Goal: Transaction & Acquisition: Purchase product/service

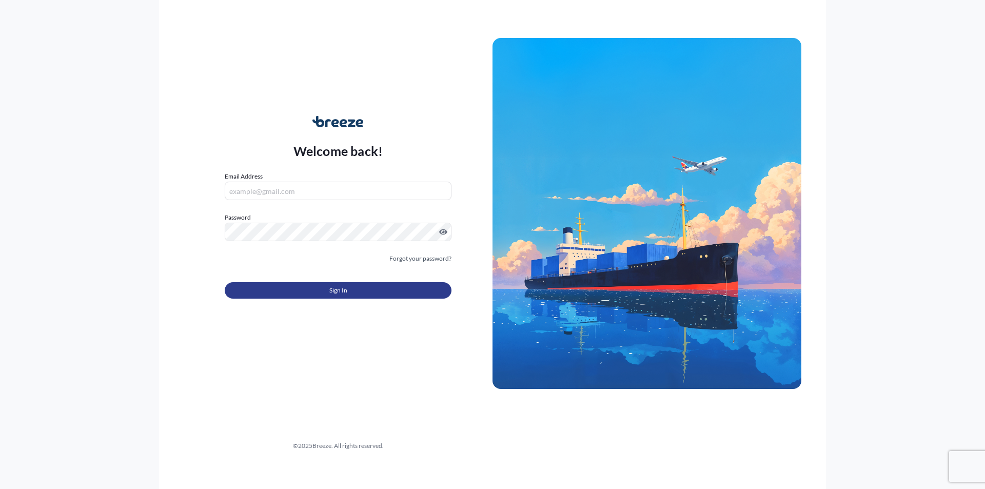
type input "[PERSON_NAME][EMAIL_ADDRESS][DOMAIN_NAME]"
click at [317, 288] on button "Sign In" at bounding box center [338, 290] width 227 height 16
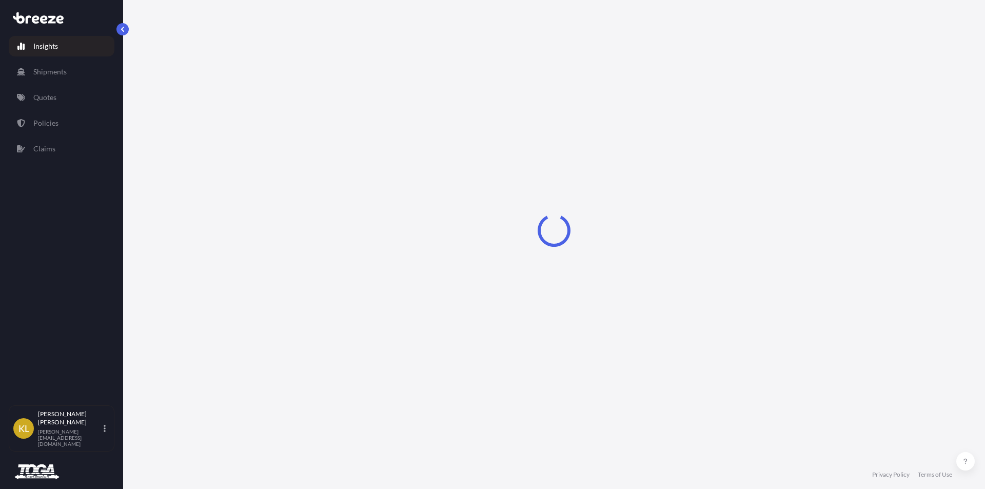
select select "2025"
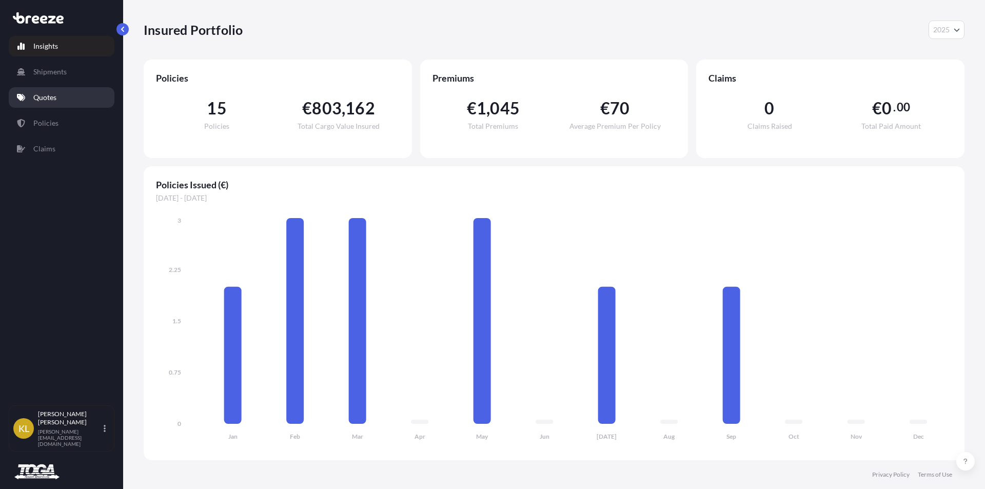
click at [47, 91] on link "Quotes" at bounding box center [62, 97] width 106 height 21
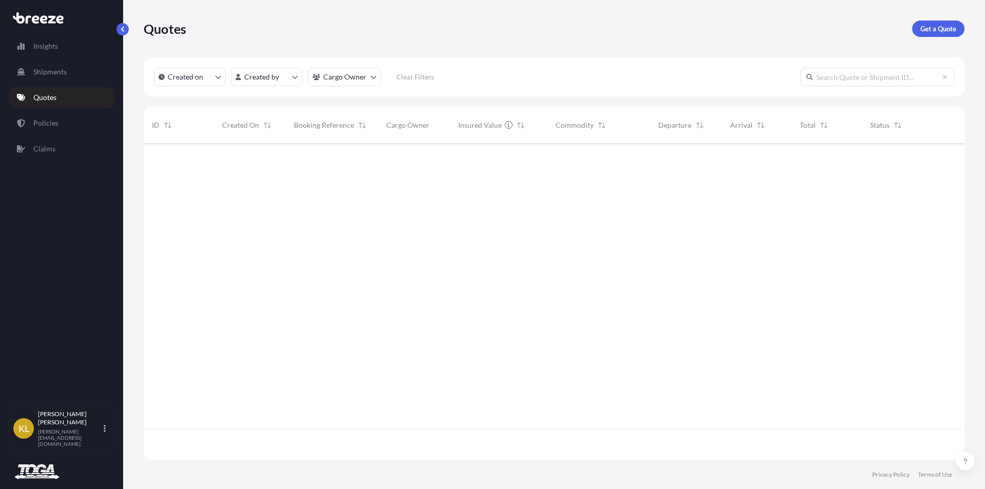
scroll to position [346, 813]
click at [46, 69] on p "Shipments" at bounding box center [49, 72] width 33 height 10
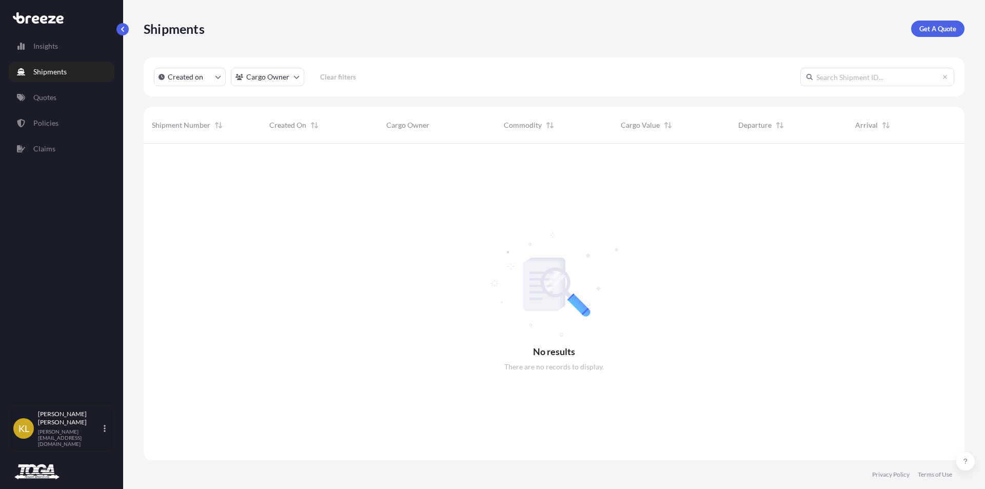
scroll to position [346, 813]
click at [38, 48] on p "Insights" at bounding box center [45, 46] width 25 height 10
select select "2025"
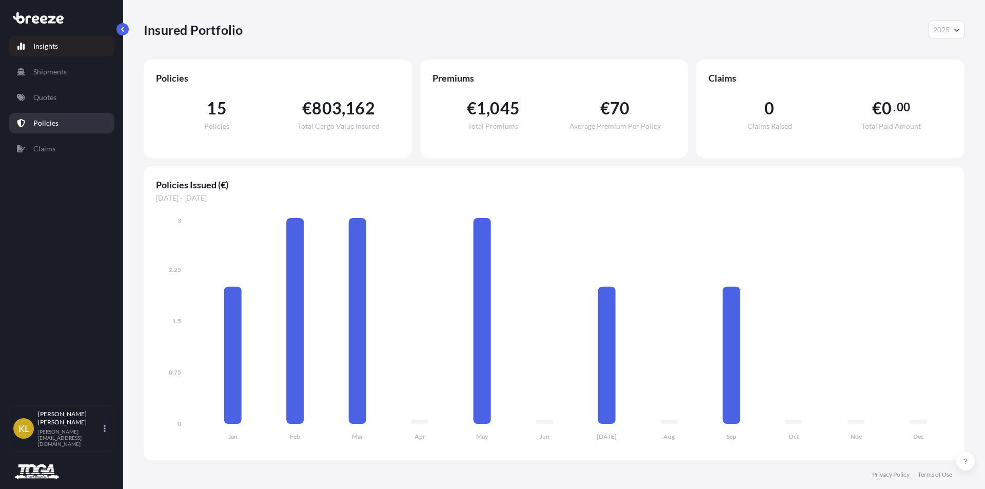
click at [48, 123] on p "Policies" at bounding box center [45, 123] width 25 height 10
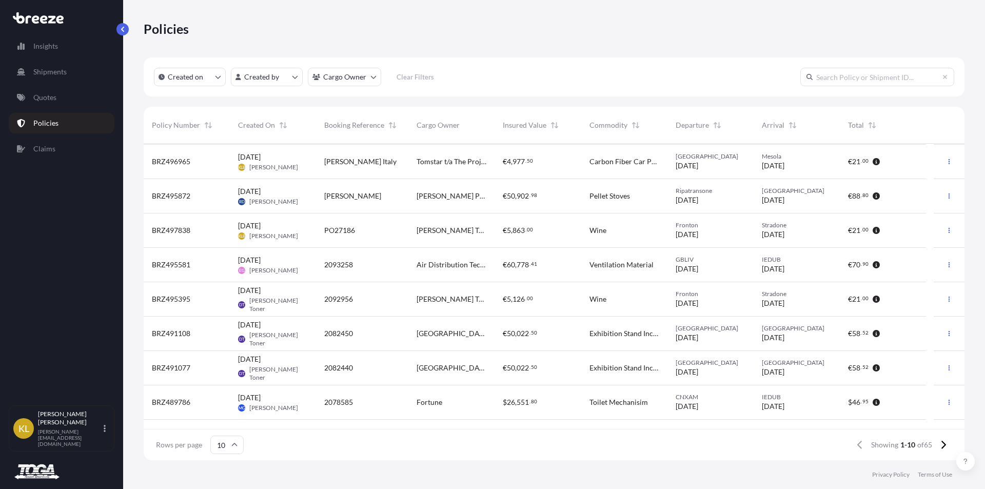
scroll to position [58, 0]
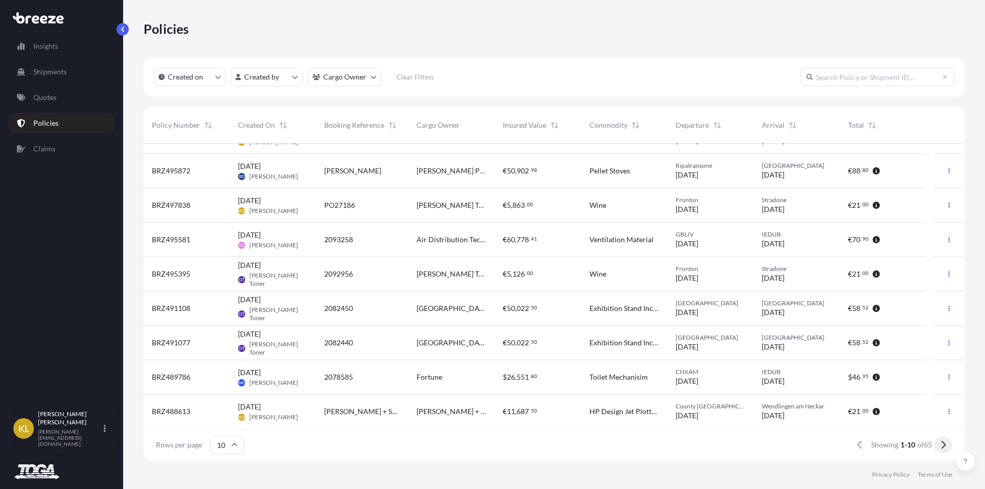
click at [942, 445] on icon at bounding box center [943, 444] width 6 height 9
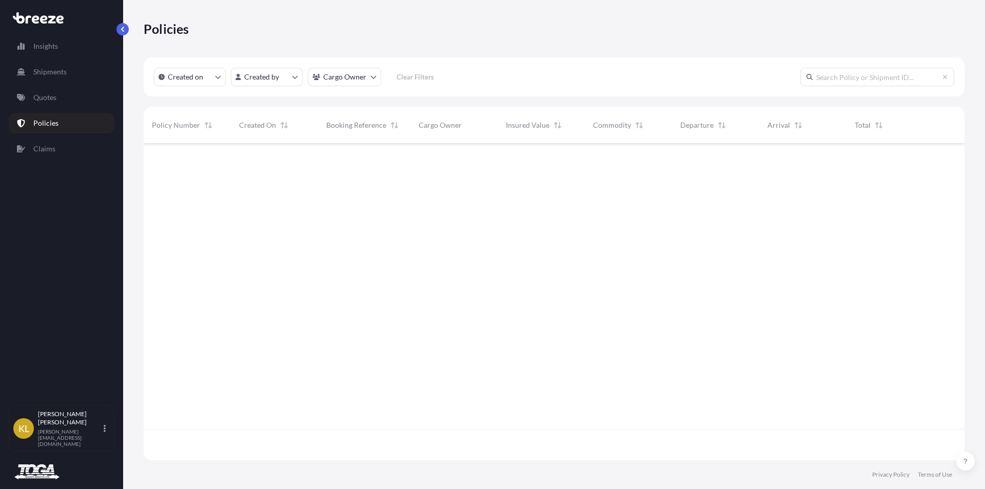
scroll to position [0, 0]
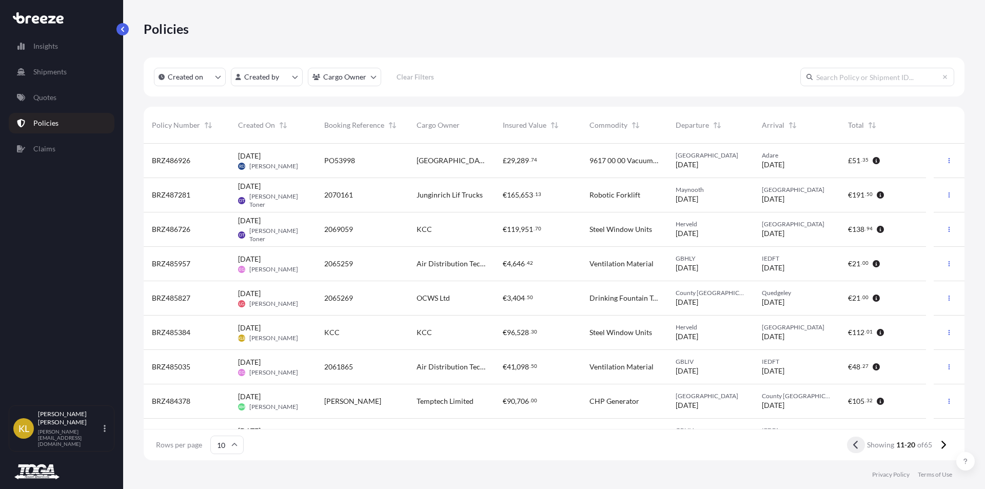
click at [855, 442] on icon at bounding box center [855, 445] width 5 height 8
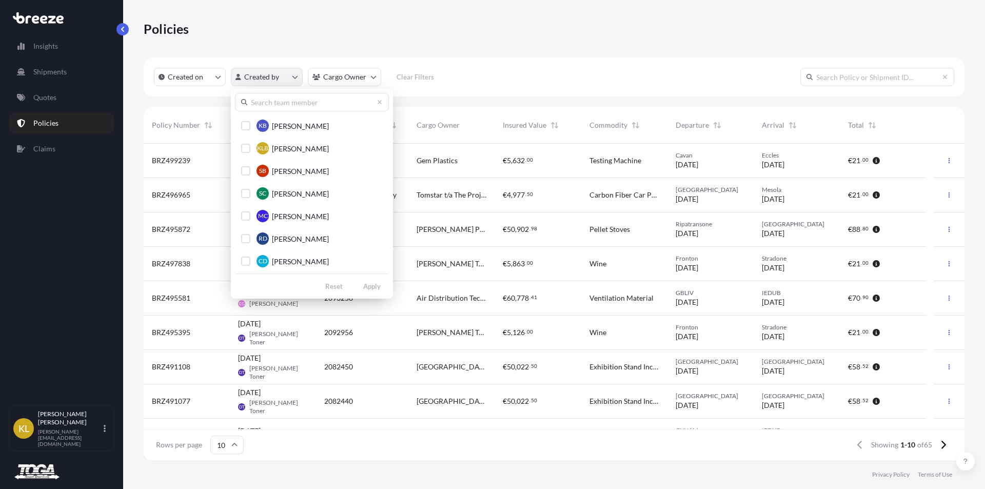
click at [293, 74] on html "Insights Shipments Quotes Policies Claims [PERSON_NAME] Bowen [EMAIL_ADDRESS][D…" at bounding box center [492, 244] width 985 height 489
click at [292, 236] on span "[PERSON_NAME]" at bounding box center [300, 239] width 57 height 10
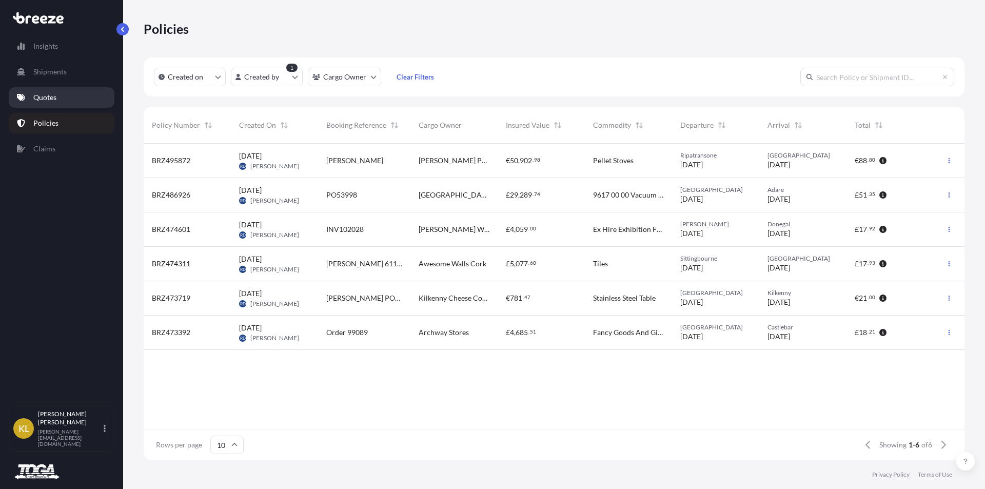
click at [50, 96] on p "Quotes" at bounding box center [44, 97] width 23 height 10
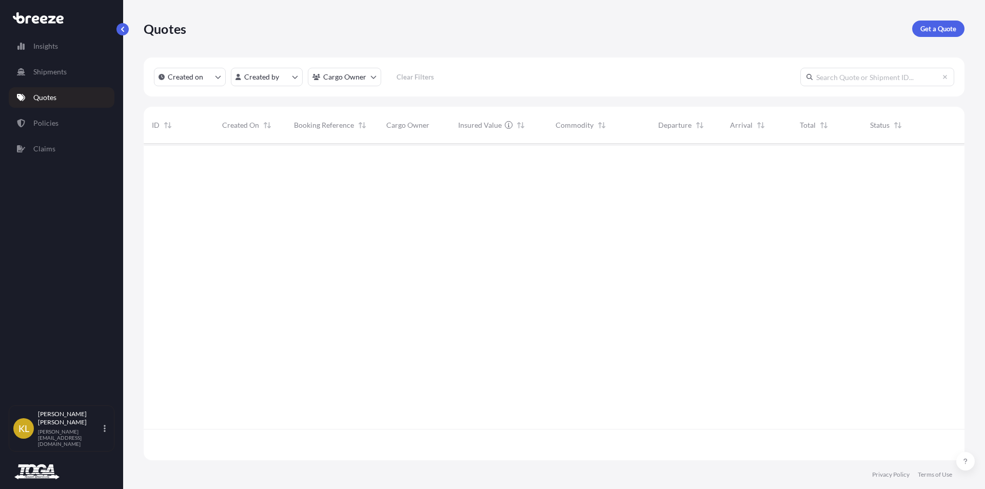
scroll to position [346, 813]
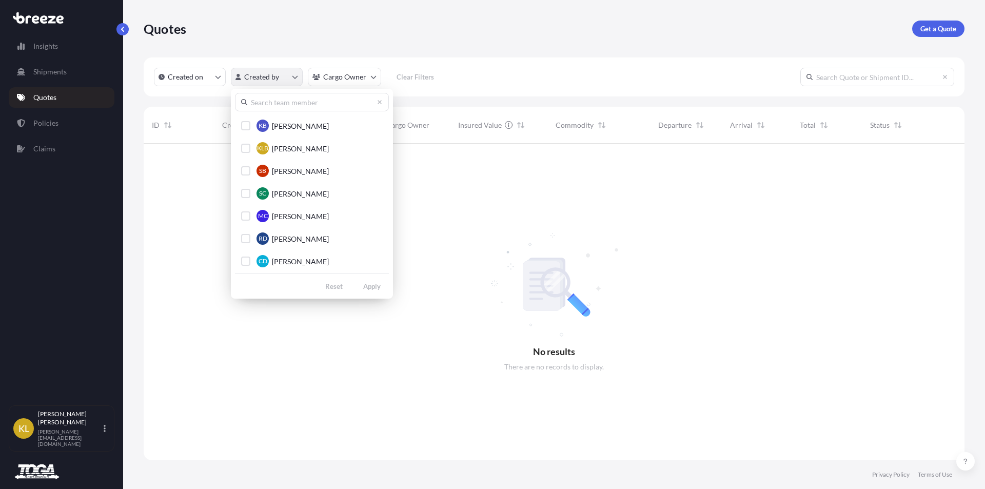
click at [296, 76] on html "Insights Shipments Quotes Policies Claims [PERSON_NAME] Bowen [EMAIL_ADDRESS][D…" at bounding box center [492, 244] width 985 height 489
click at [294, 238] on span "[PERSON_NAME]" at bounding box center [300, 239] width 57 height 10
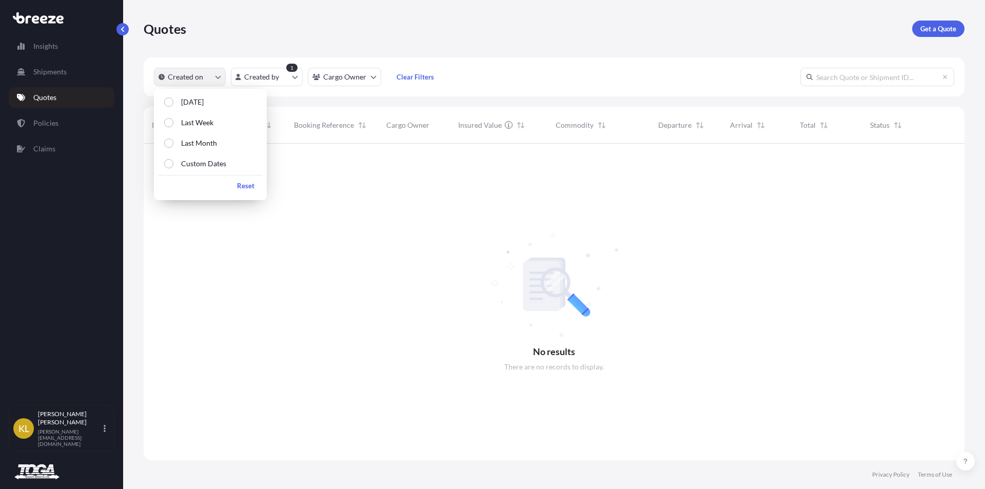
click at [219, 82] on button "Created on" at bounding box center [190, 77] width 72 height 18
click at [193, 143] on p "Last Month" at bounding box center [199, 143] width 36 height 10
click at [215, 162] on p "Custom Dates" at bounding box center [203, 164] width 45 height 10
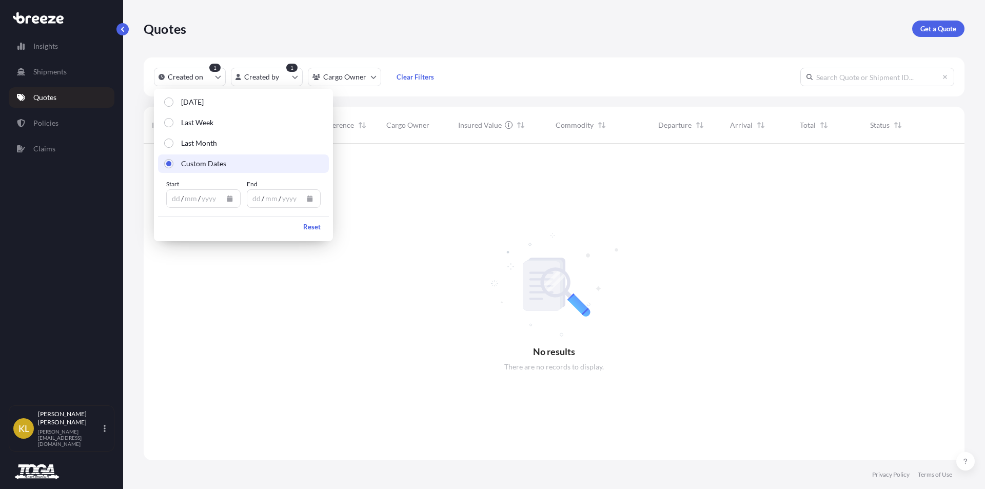
click at [177, 197] on div "dd" at bounding box center [176, 198] width 10 height 12
click at [253, 199] on div "dd" at bounding box center [256, 198] width 10 height 12
click at [458, 284] on div at bounding box center [554, 302] width 821 height 316
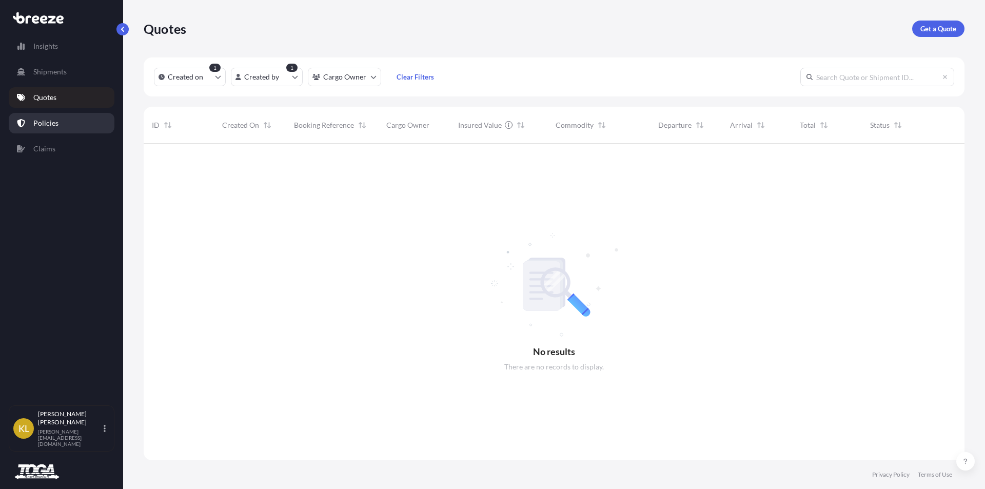
click at [52, 125] on p "Policies" at bounding box center [45, 123] width 25 height 10
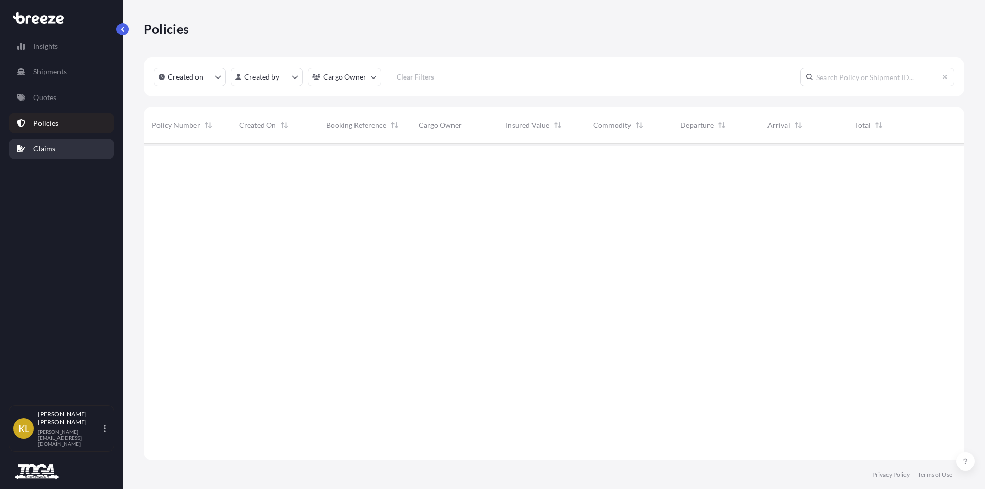
scroll to position [314, 813]
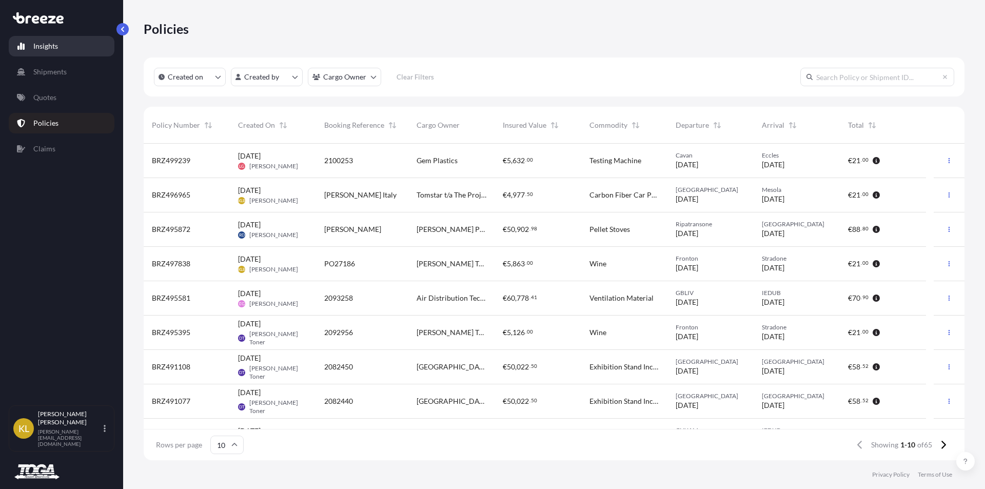
click at [42, 48] on p "Insights" at bounding box center [45, 46] width 25 height 10
select select "2025"
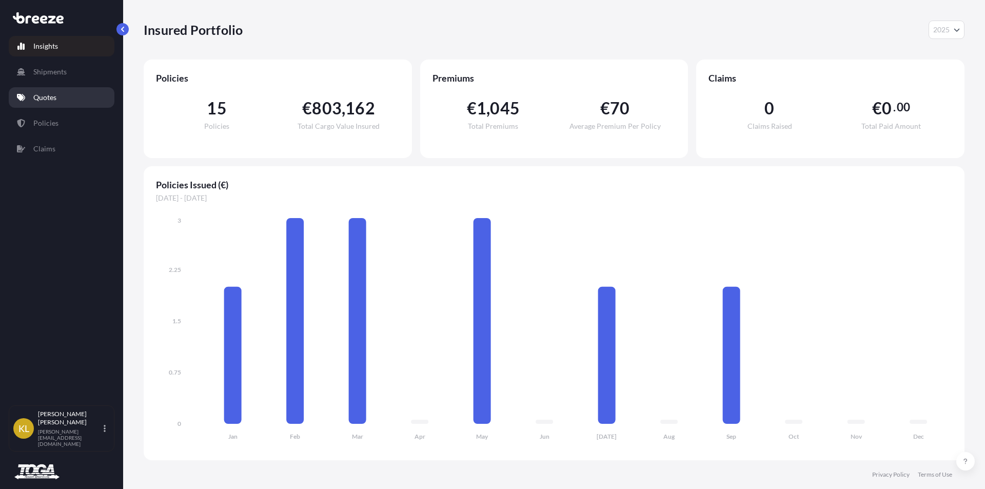
click at [47, 96] on p "Quotes" at bounding box center [44, 97] width 23 height 10
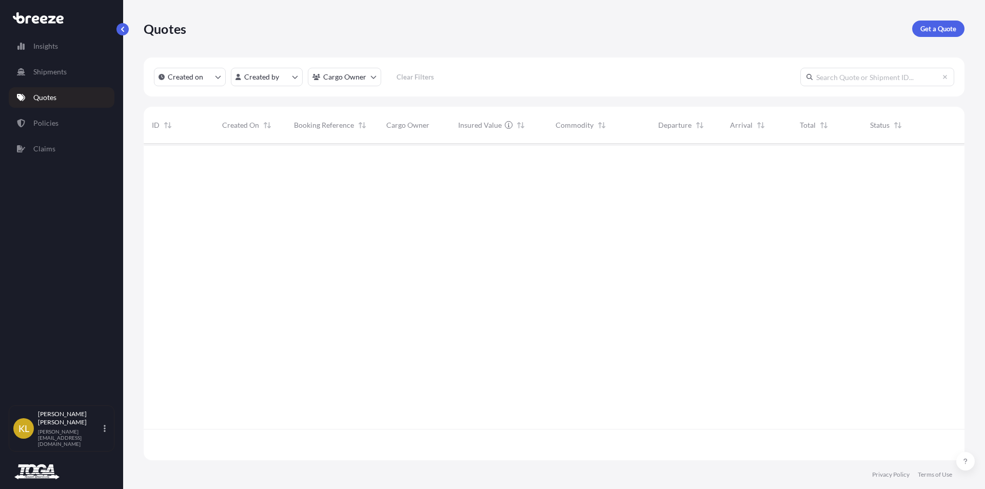
scroll to position [346, 813]
click at [374, 75] on html "Insights Shipments Quotes Policies Claims [PERSON_NAME] Bowen [EMAIL_ADDRESS][D…" at bounding box center [492, 244] width 985 height 489
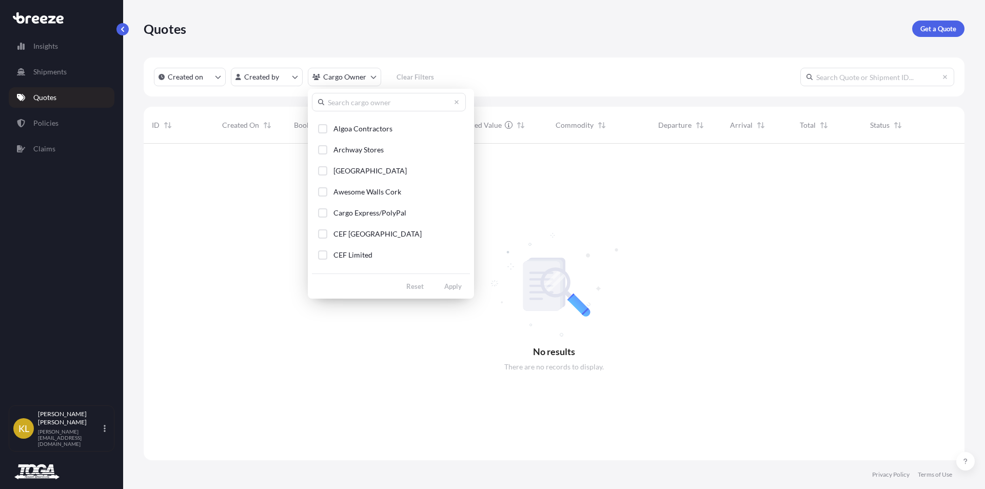
scroll to position [0, 0]
click at [342, 100] on input "text" at bounding box center [389, 102] width 154 height 18
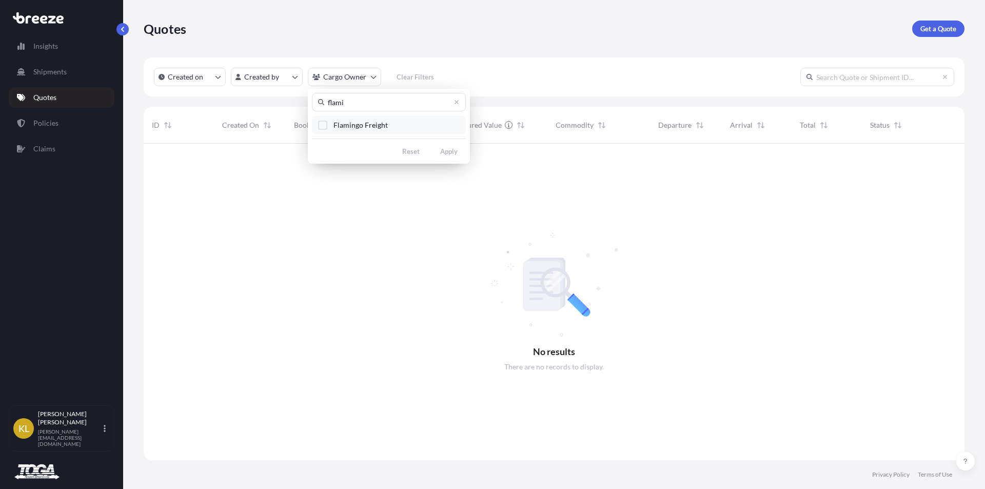
type input "flami"
click at [350, 125] on span "Flamingo Freight" at bounding box center [360, 125] width 54 height 10
click at [937, 28] on p "Get a Quote" at bounding box center [938, 29] width 36 height 10
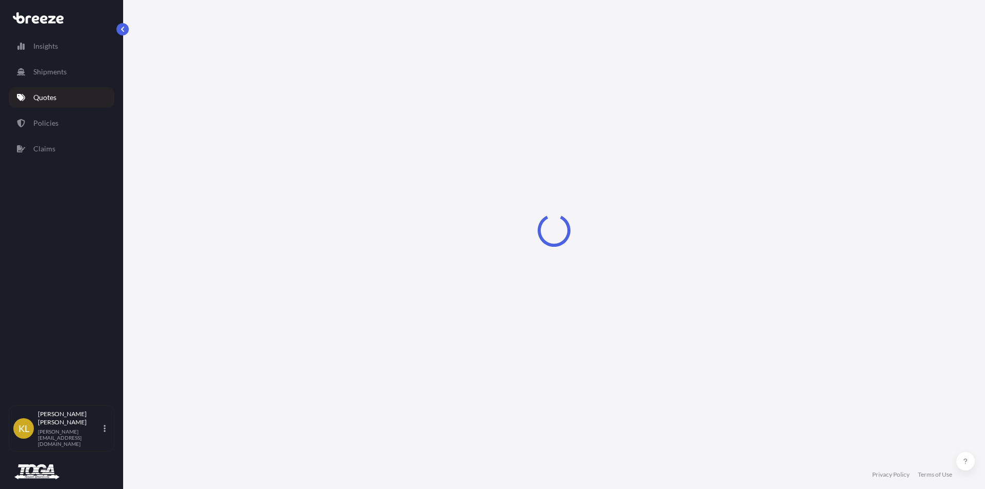
select select "Sea"
select select "1"
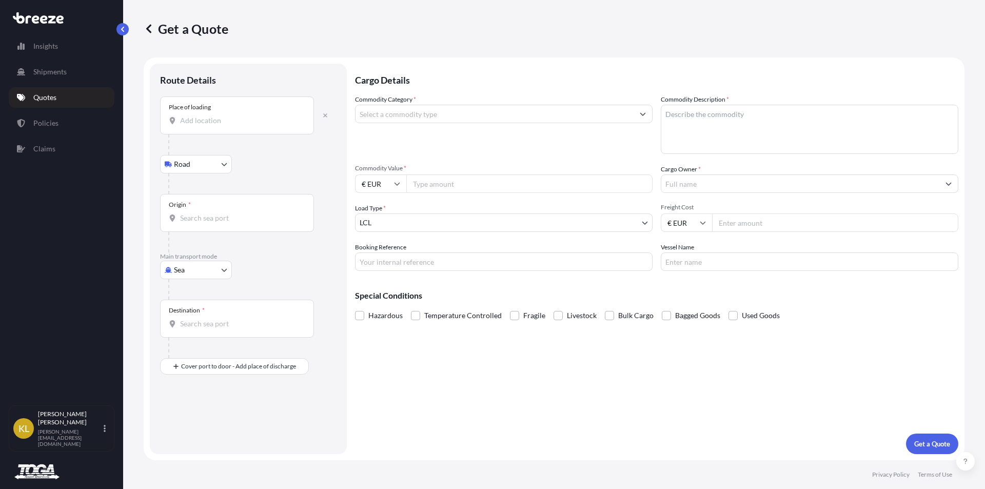
click at [249, 120] on input "Place of loading" at bounding box center [240, 120] width 121 height 10
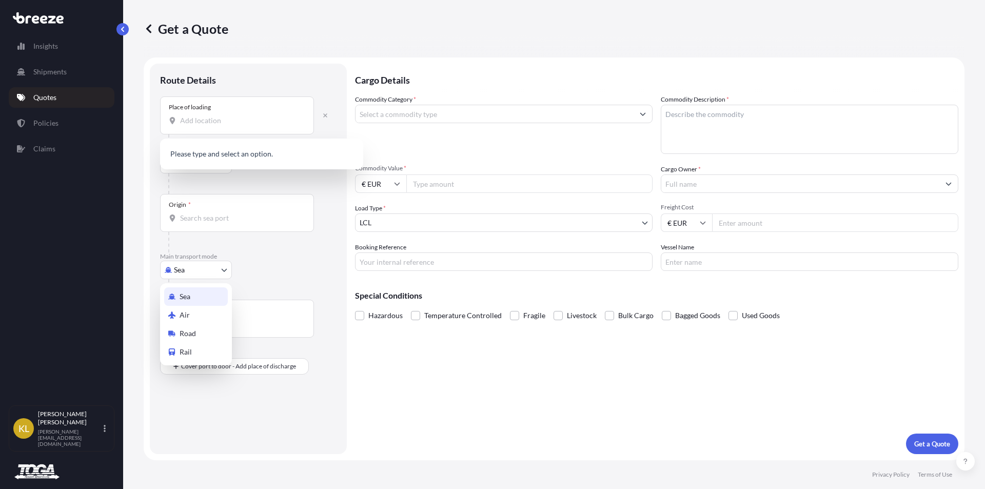
click at [188, 269] on body "0 options available. Insights Shipments Quotes Policies Claims [PERSON_NAME] Bo…" at bounding box center [492, 244] width 985 height 489
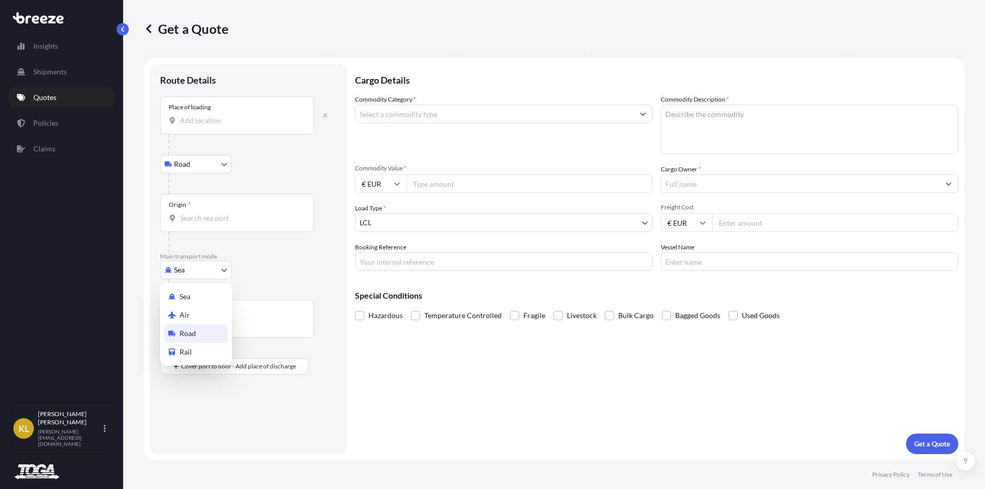
click at [186, 331] on span "Road" at bounding box center [188, 333] width 16 height 10
select select "Road"
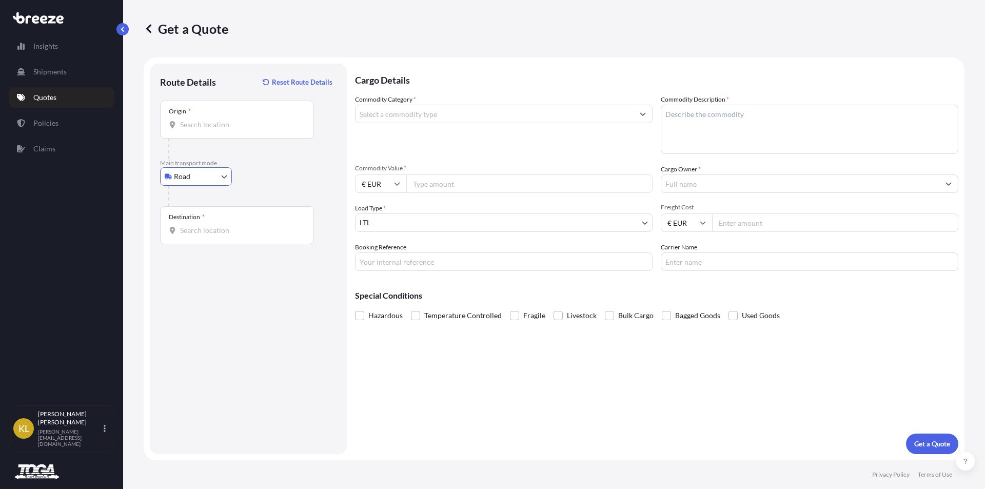
click at [192, 115] on div "Origin *" at bounding box center [237, 120] width 154 height 38
click at [192, 120] on input "Origin *" at bounding box center [240, 125] width 121 height 10
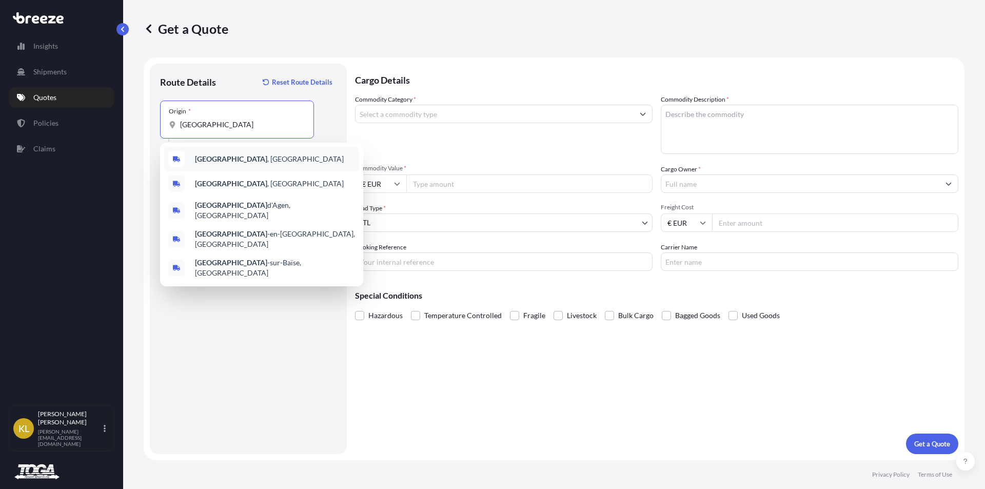
click at [235, 161] on span "[GEOGRAPHIC_DATA] , [GEOGRAPHIC_DATA]" at bounding box center [269, 159] width 149 height 10
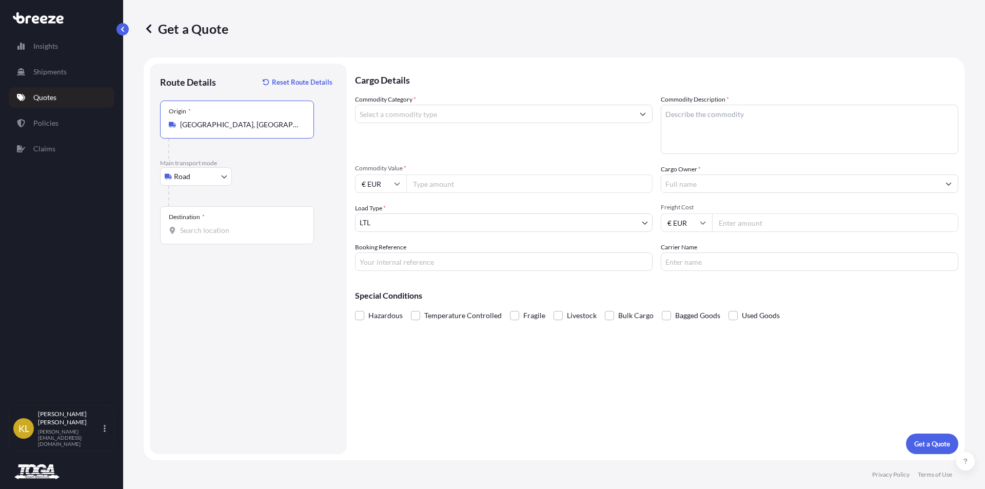
type input "[GEOGRAPHIC_DATA], [GEOGRAPHIC_DATA]"
click at [212, 230] on input "Destination *" at bounding box center [240, 230] width 121 height 10
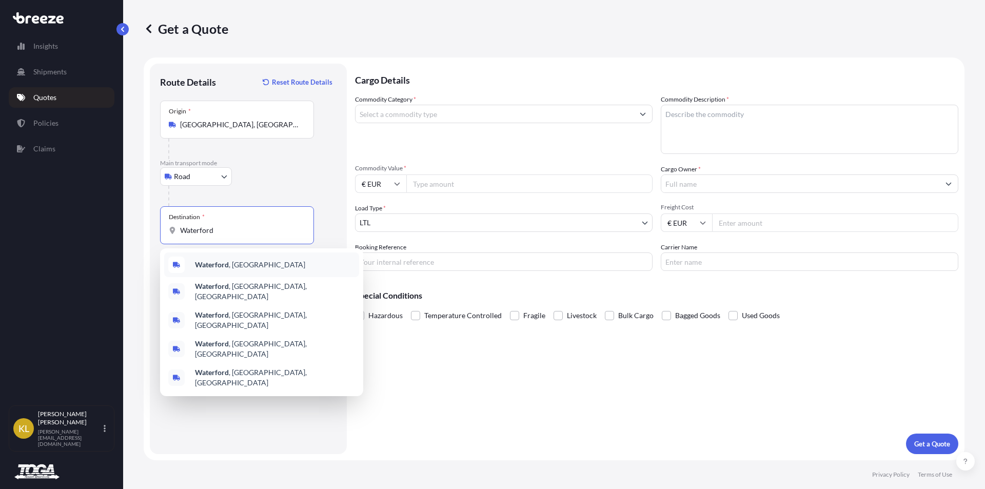
click at [216, 266] on b "Waterford" at bounding box center [212, 264] width 34 height 9
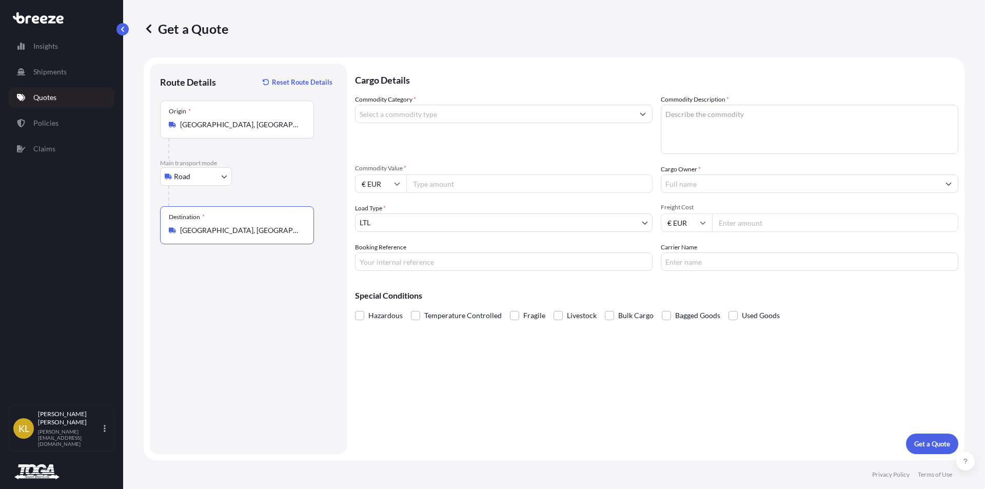
type input "[GEOGRAPHIC_DATA], [GEOGRAPHIC_DATA]"
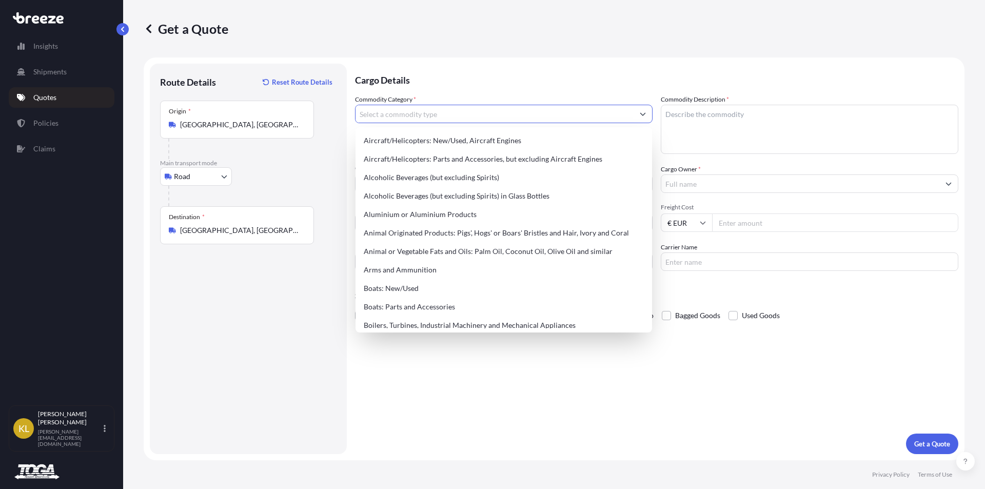
click at [417, 113] on input "Commodity Category *" at bounding box center [494, 114] width 278 height 18
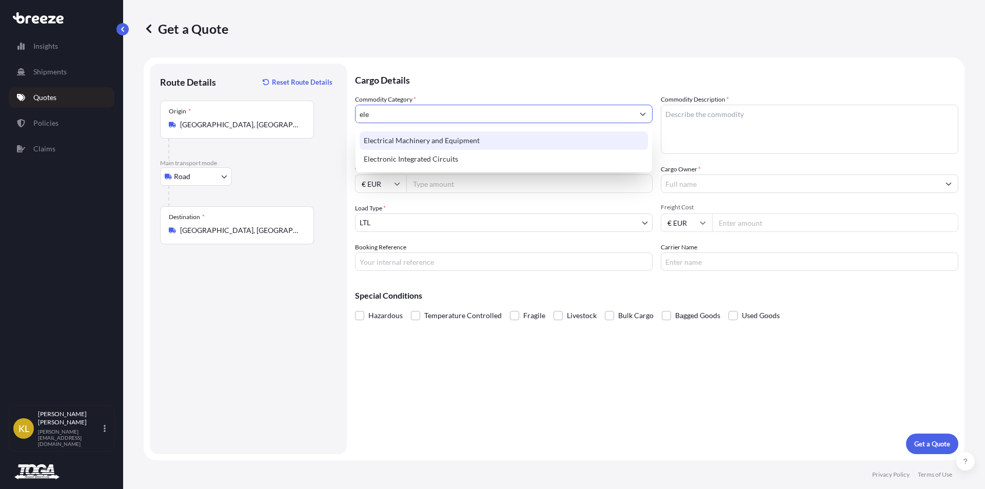
click at [424, 144] on div "Electrical Machinery and Equipment" at bounding box center [504, 140] width 288 height 18
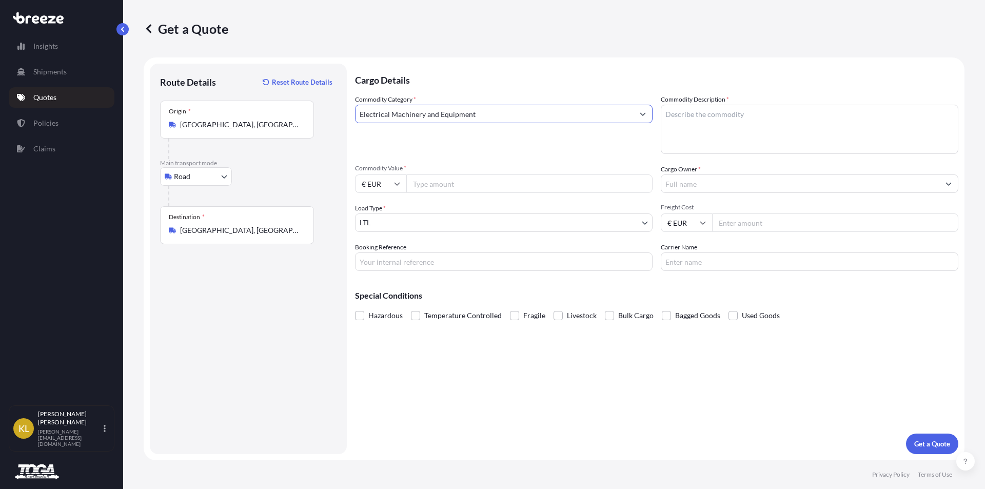
type input "Electrical Machinery and Equipment"
click at [449, 187] on input "Commodity Value *" at bounding box center [529, 183] width 246 height 18
type input "132550"
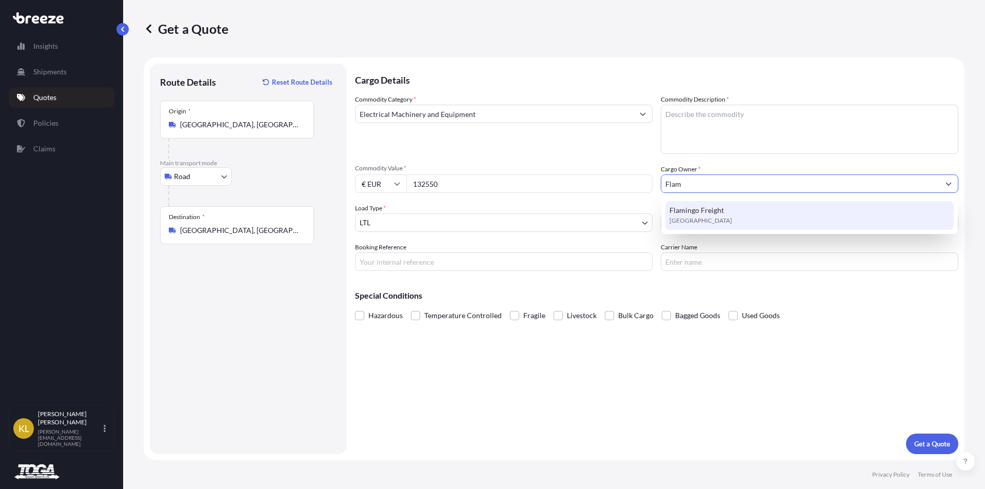
click at [709, 210] on span "Flamingo Freight" at bounding box center [696, 210] width 54 height 10
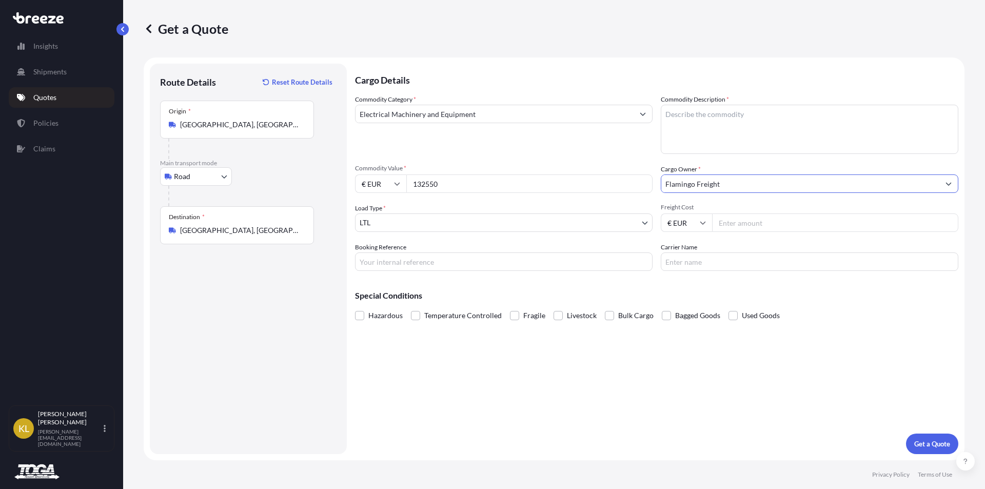
type input "Flamingo Freight"
click at [398, 183] on div "€ EUR" at bounding box center [380, 183] width 51 height 18
click at [375, 231] on div "£ GBP" at bounding box center [380, 233] width 43 height 19
type input "£ GBP"
click at [759, 220] on input "Freight Cost" at bounding box center [835, 222] width 246 height 18
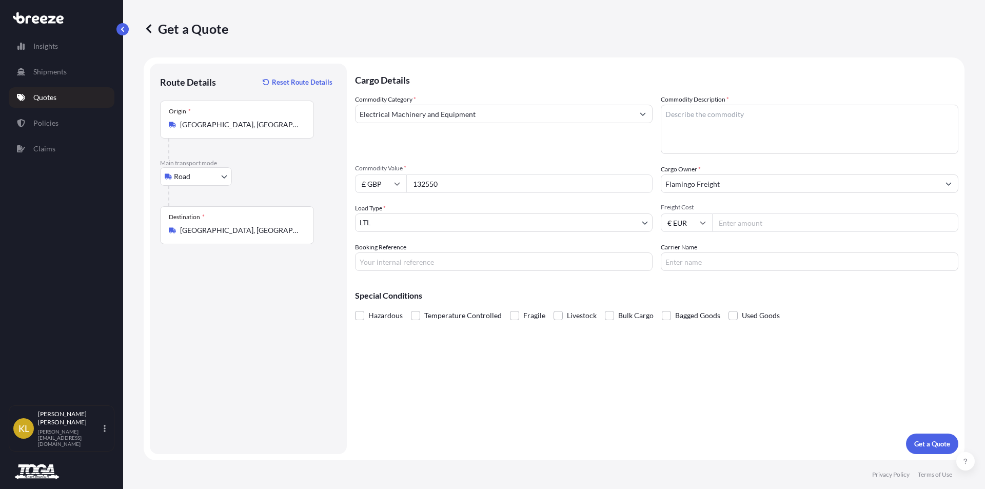
click at [700, 226] on input "€ EUR" at bounding box center [686, 222] width 51 height 18
drag, startPoint x: 681, startPoint y: 278, endPoint x: 708, endPoint y: 261, distance: 32.5
click at [681, 277] on div "£ GBP" at bounding box center [686, 272] width 43 height 19
type input "£ GBP"
click at [741, 229] on input "Freight Cost" at bounding box center [835, 222] width 246 height 18
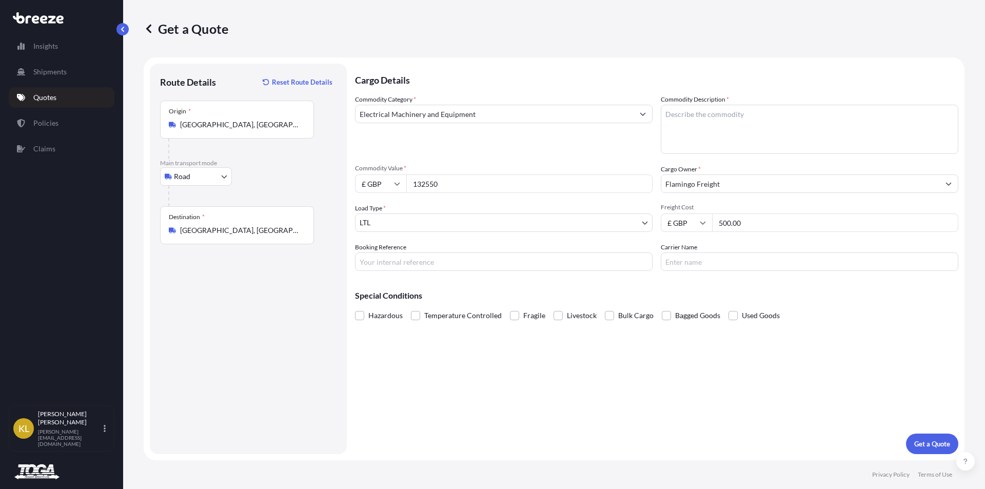
type input "500.00"
click at [416, 260] on input "Booking Reference" at bounding box center [504, 261] width 298 height 18
